Goal: Information Seeking & Learning: Learn about a topic

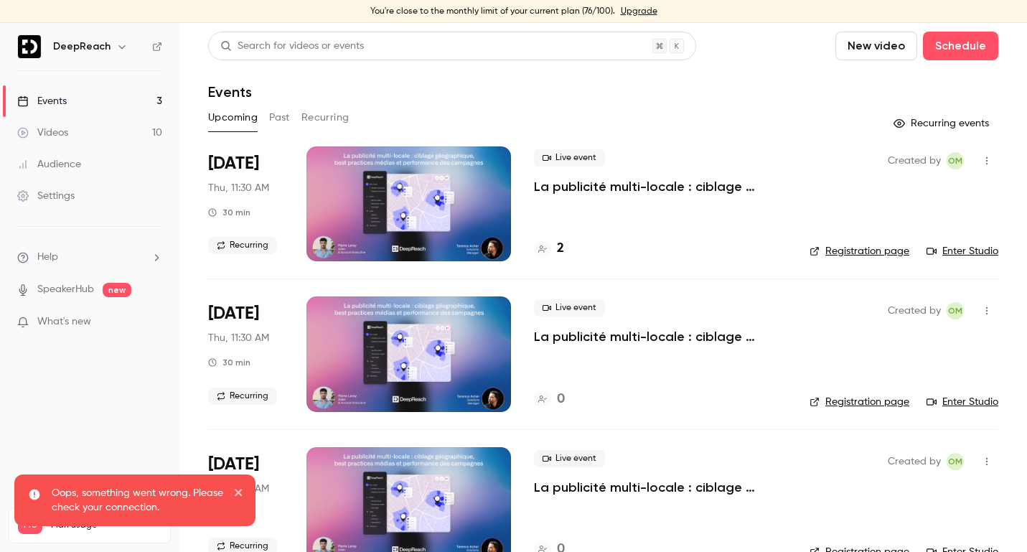
click at [276, 120] on button "Past" at bounding box center [279, 117] width 21 height 23
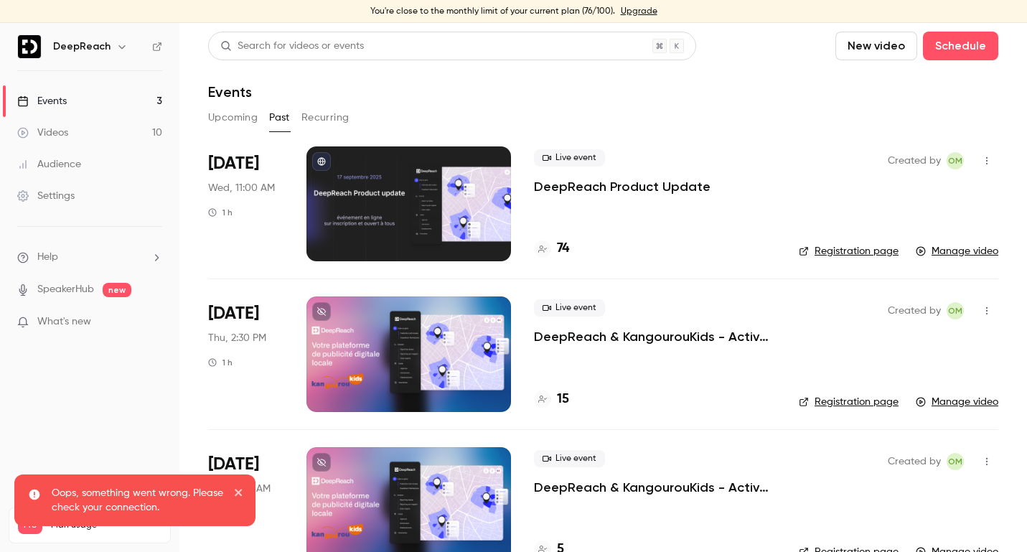
click at [585, 187] on p "DeepReach Product Update" at bounding box center [622, 186] width 177 height 17
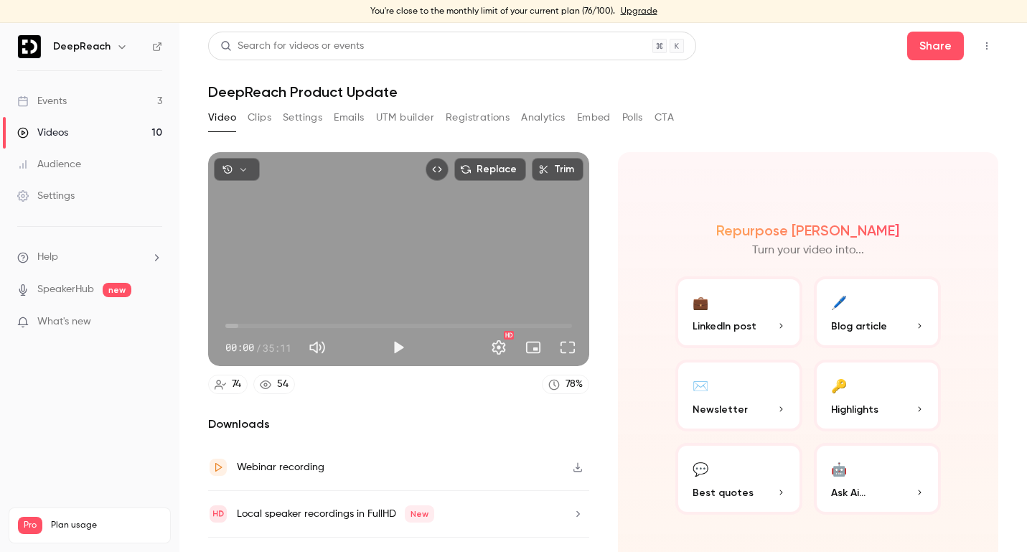
scroll to position [32, 0]
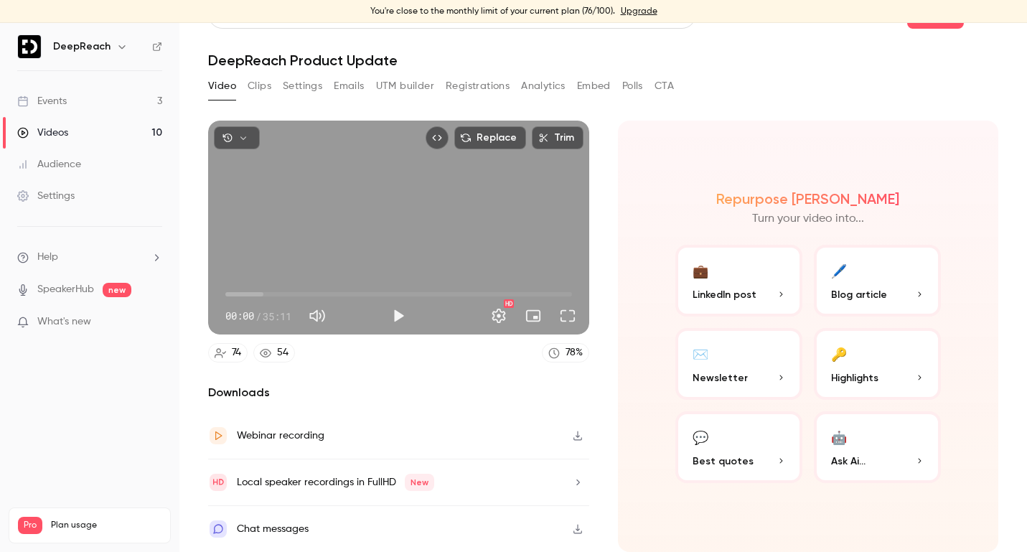
click at [545, 85] on button "Analytics" at bounding box center [543, 86] width 44 height 23
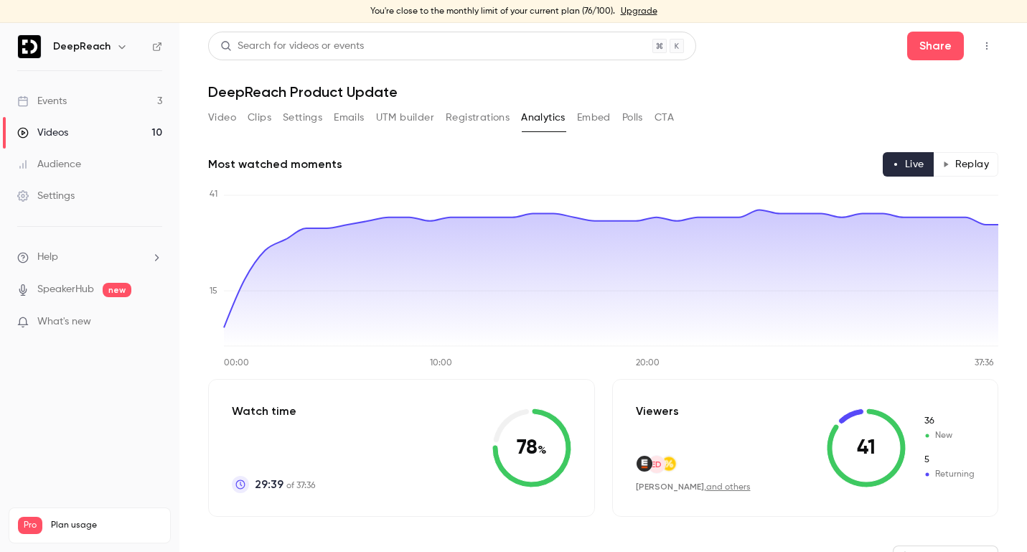
click at [970, 166] on button "Replay" at bounding box center [965, 164] width 65 height 24
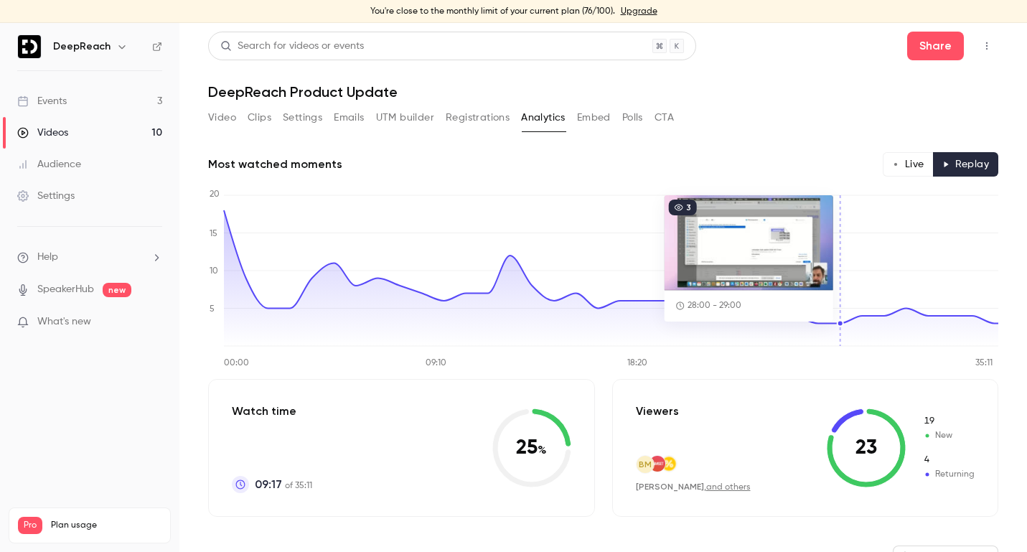
scroll to position [639, 0]
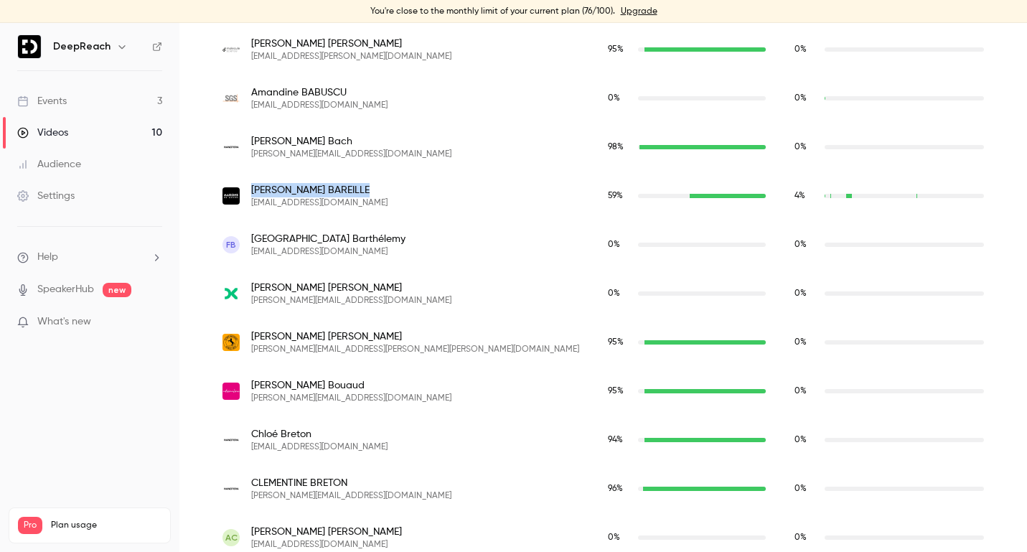
drag, startPoint x: 321, startPoint y: 190, endPoint x: 254, endPoint y: 191, distance: 67.5
click at [254, 191] on span "[PERSON_NAME]" at bounding box center [319, 190] width 136 height 14
copy span "[PERSON_NAME]"
